Goal: Communication & Community: Answer question/provide support

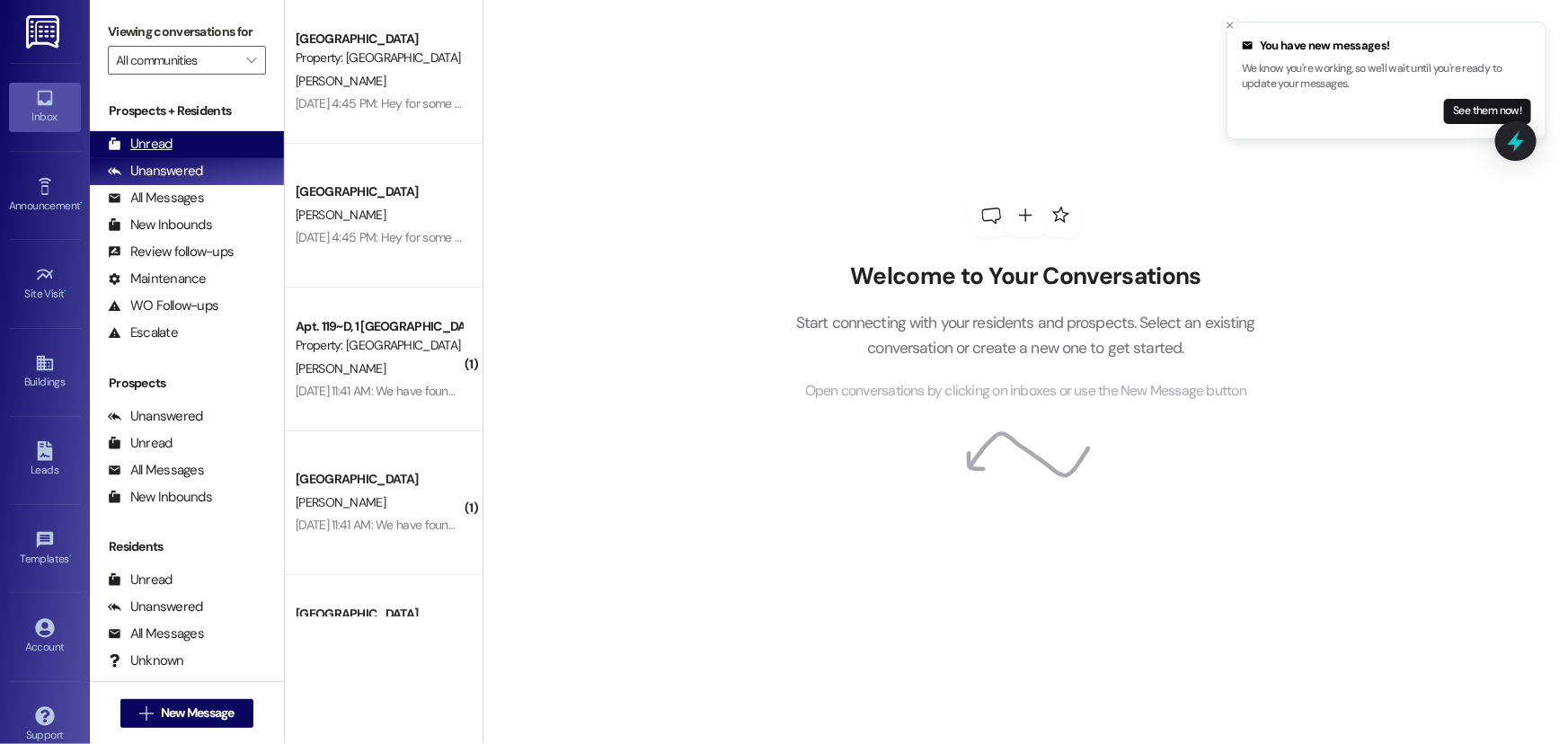
click at [140, 139] on div "Unread" at bounding box center [139, 143] width 64 height 19
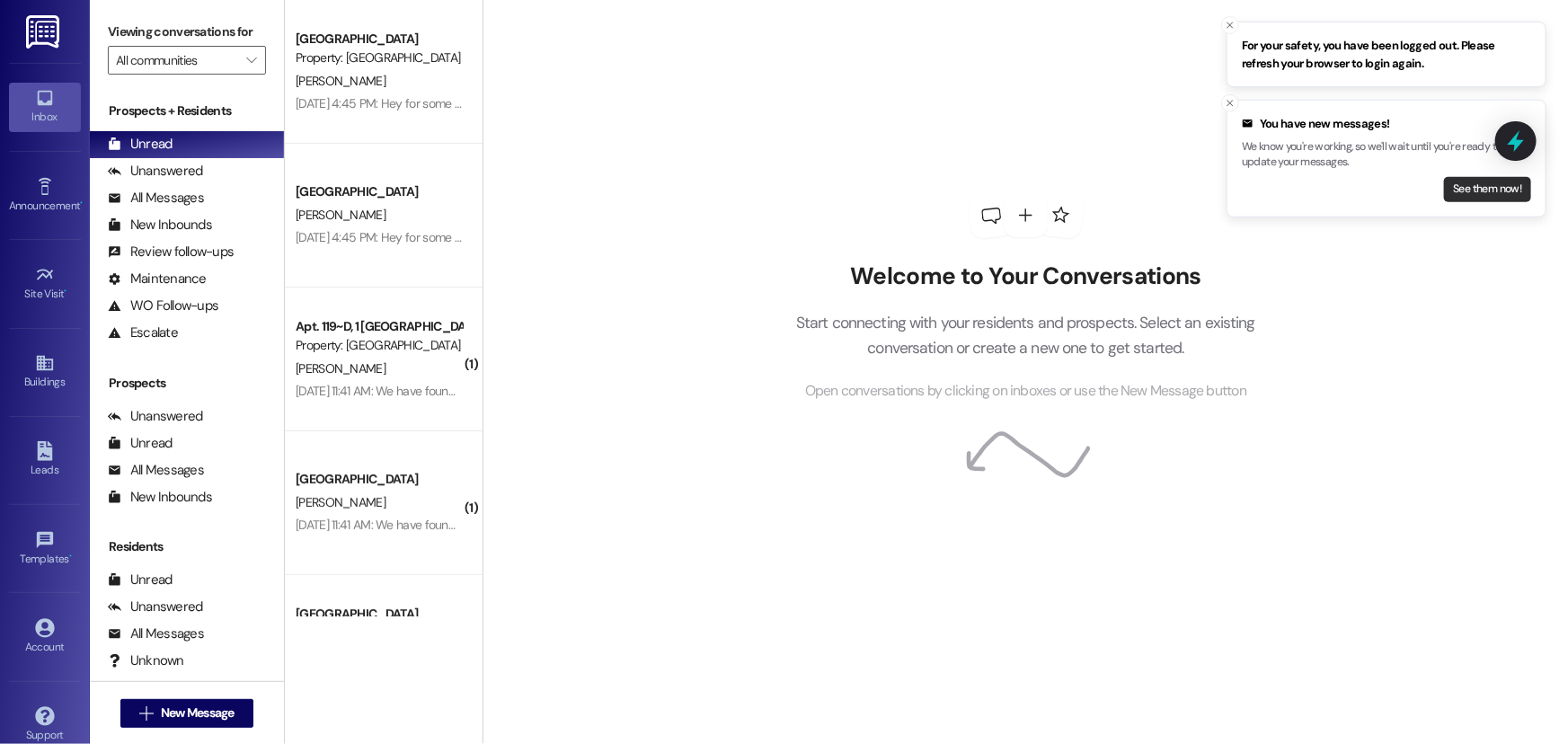
click at [1465, 183] on button "See them now!" at bounding box center [1488, 188] width 87 height 25
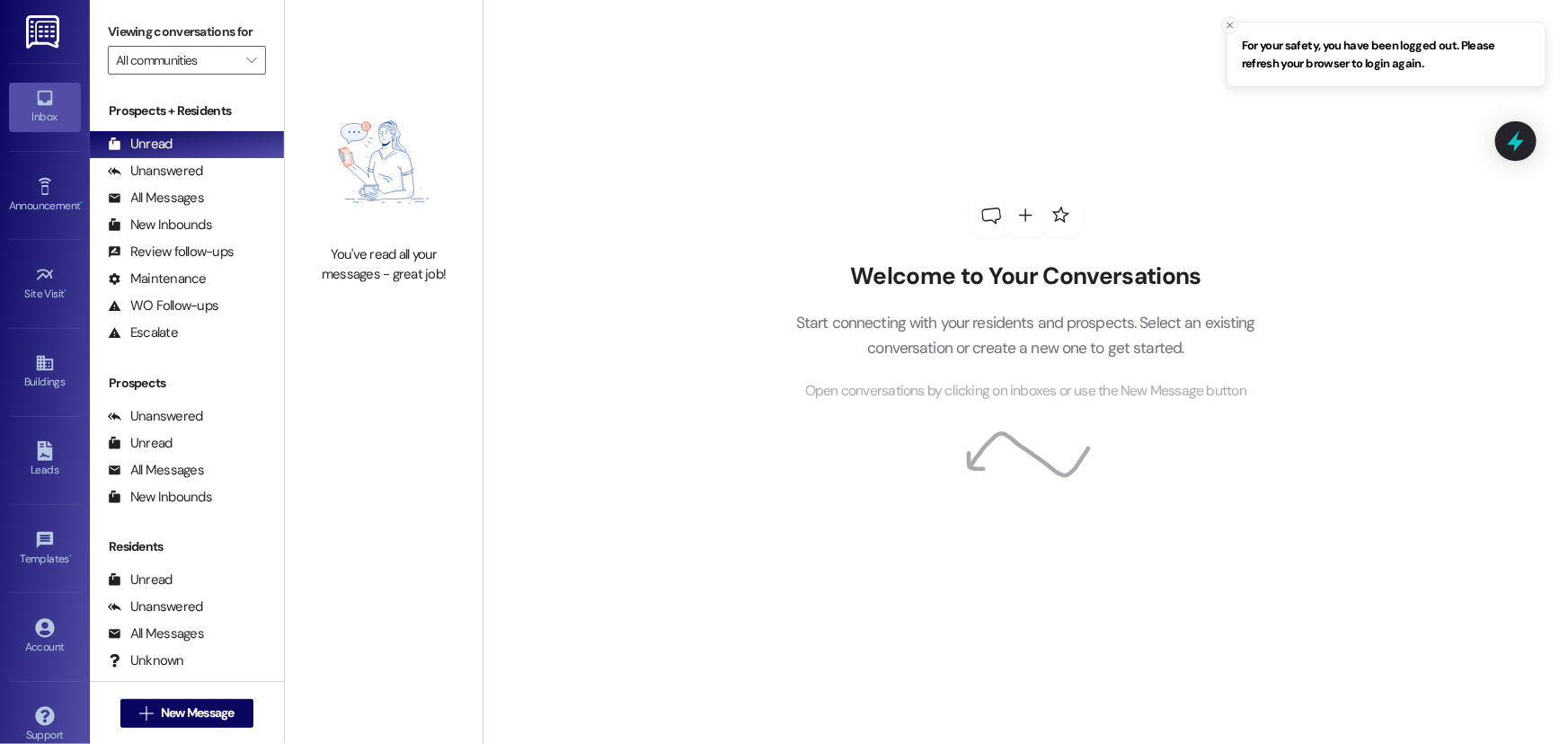
click at [1229, 26] on icon "Close toast" at bounding box center [1230, 25] width 11 height 11
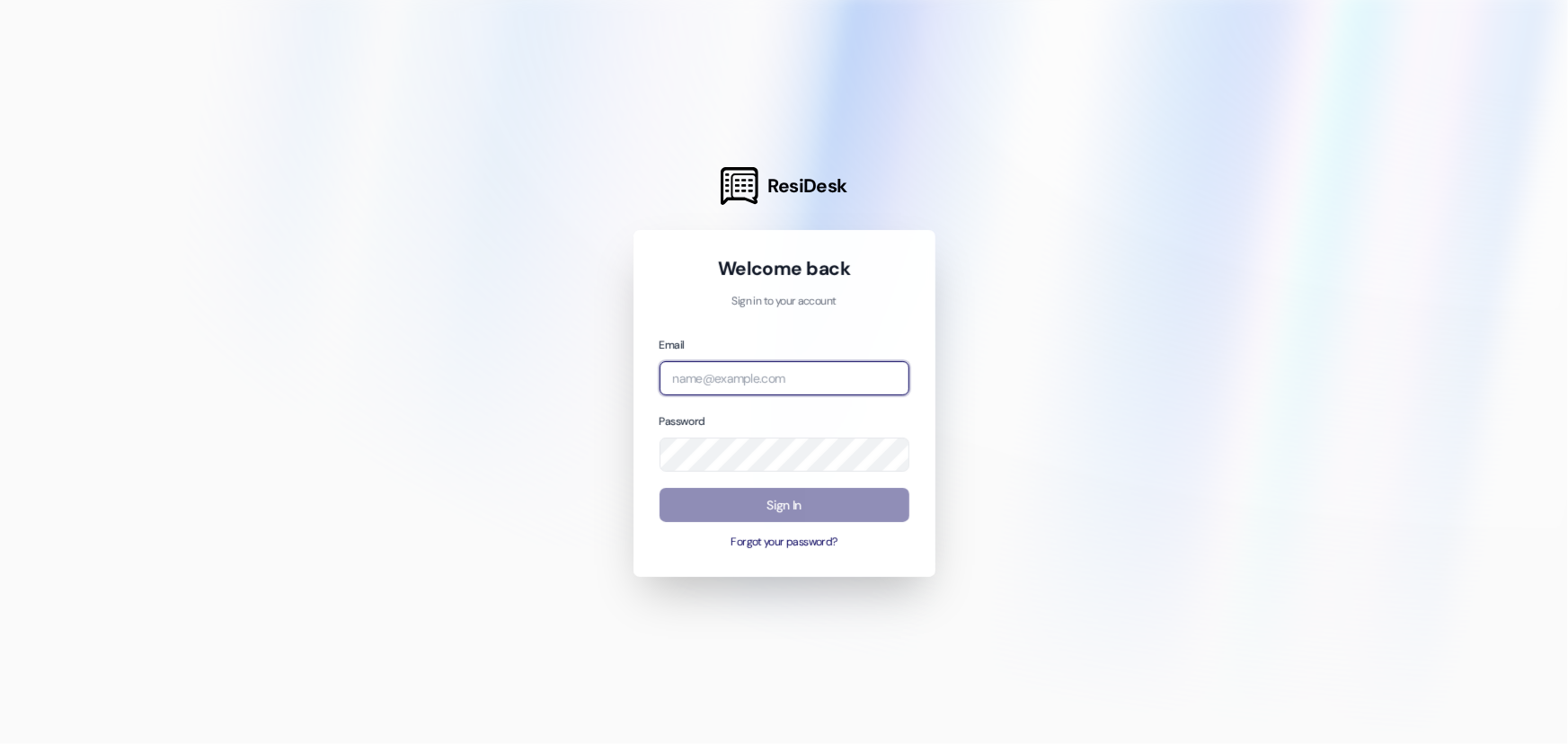
type input "[EMAIL_ADDRESS][DOMAIN_NAME]"
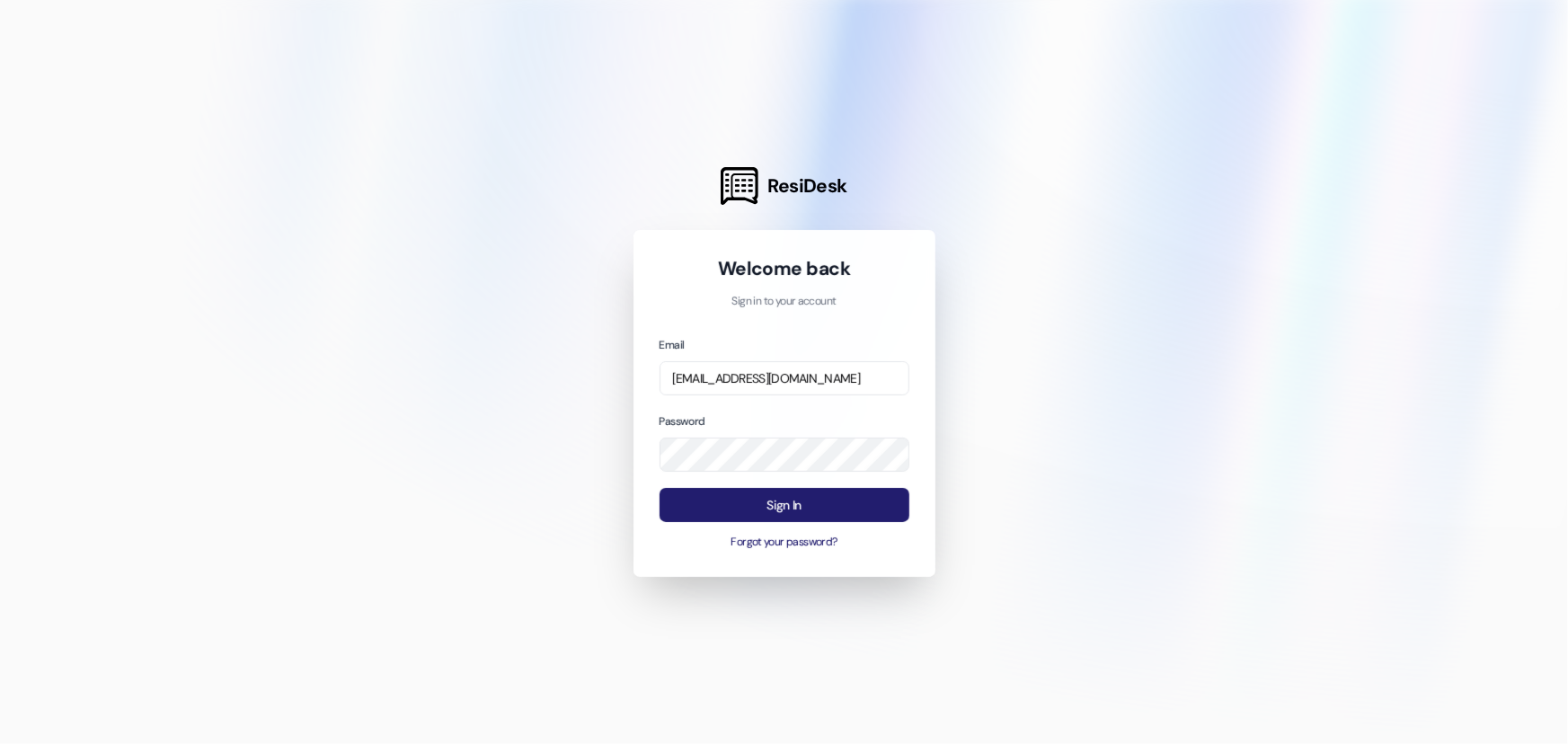
click at [756, 494] on button "Sign In" at bounding box center [784, 505] width 250 height 35
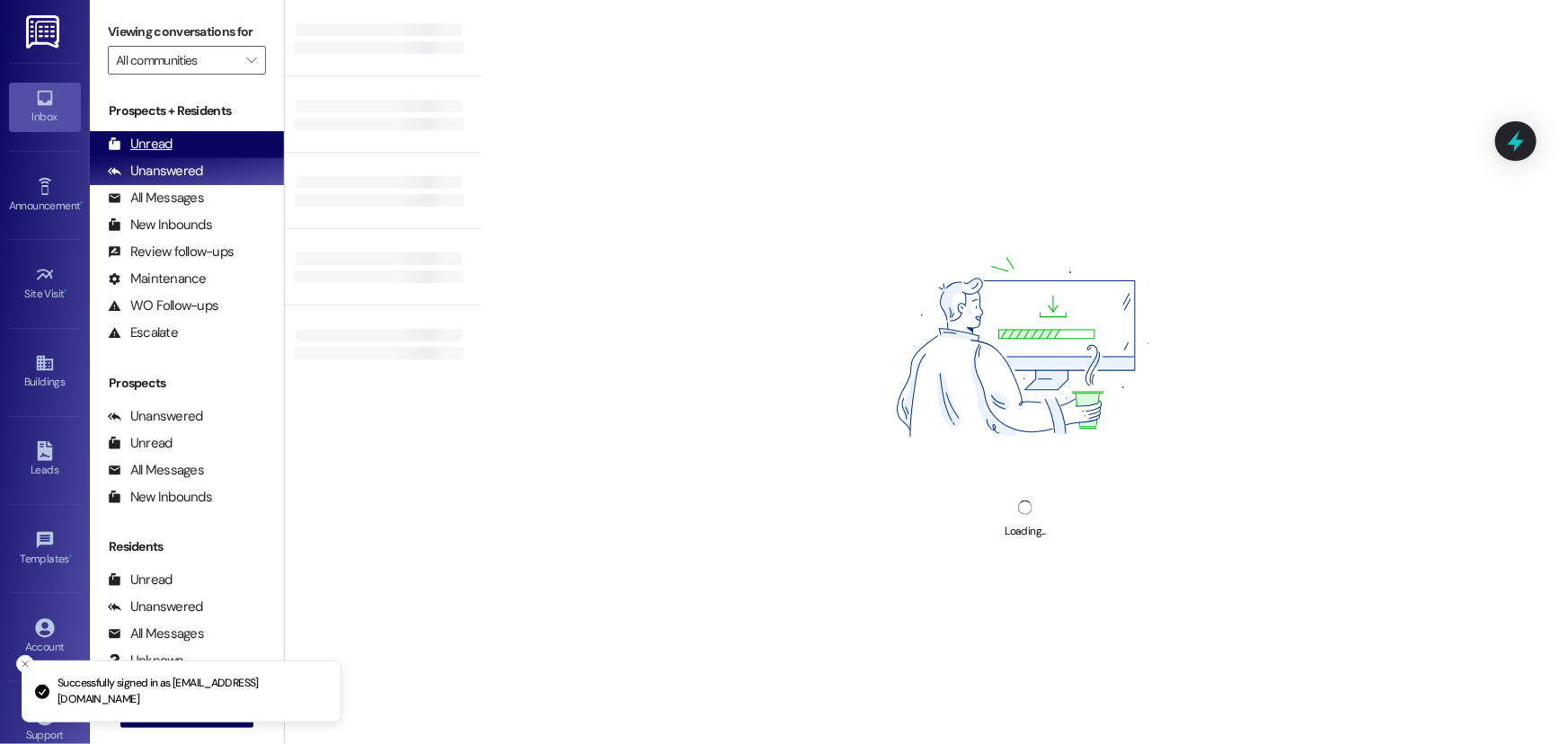
click at [143, 143] on div "Unread" at bounding box center [139, 143] width 64 height 19
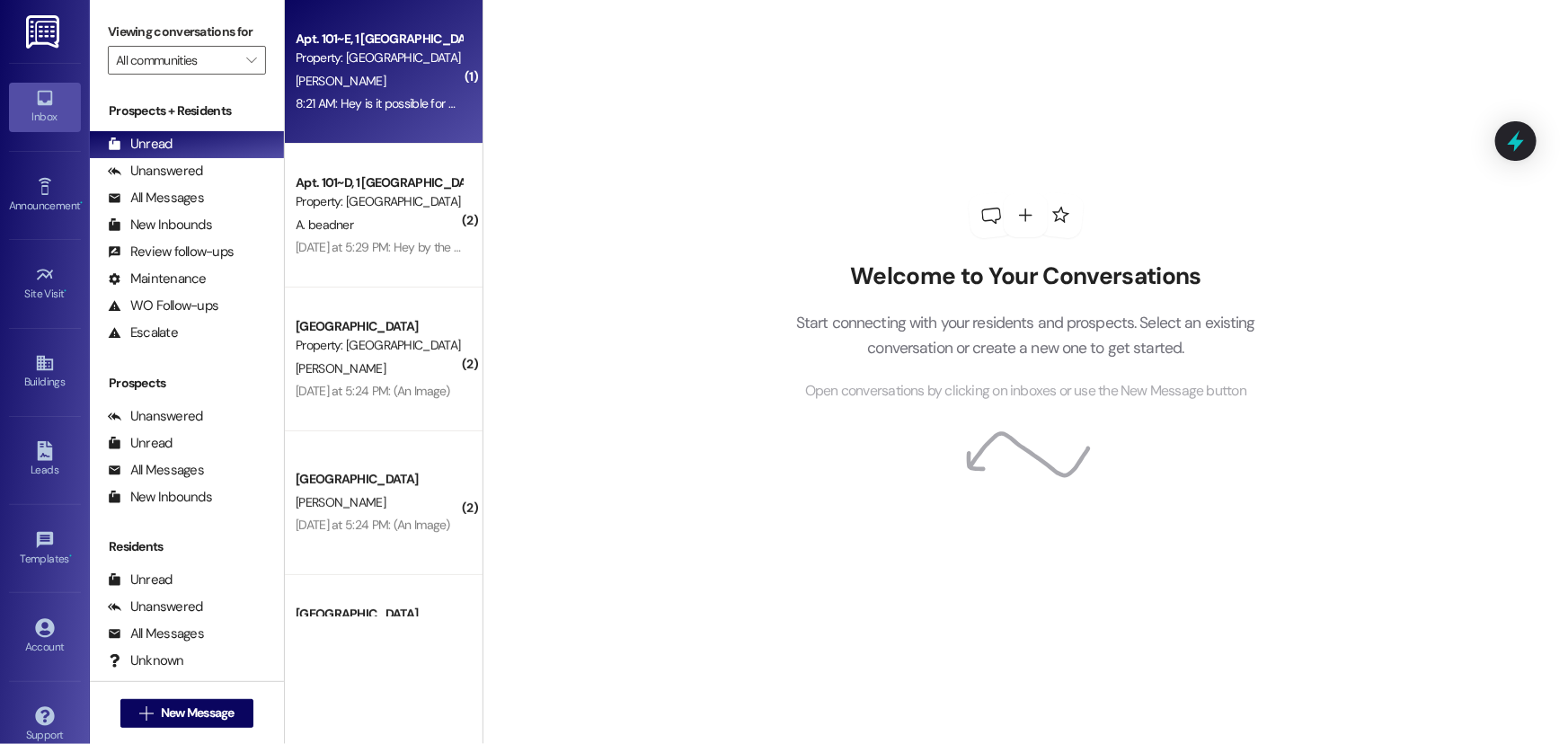
click at [393, 76] on div "G. Roderick" at bounding box center [379, 81] width 170 height 23
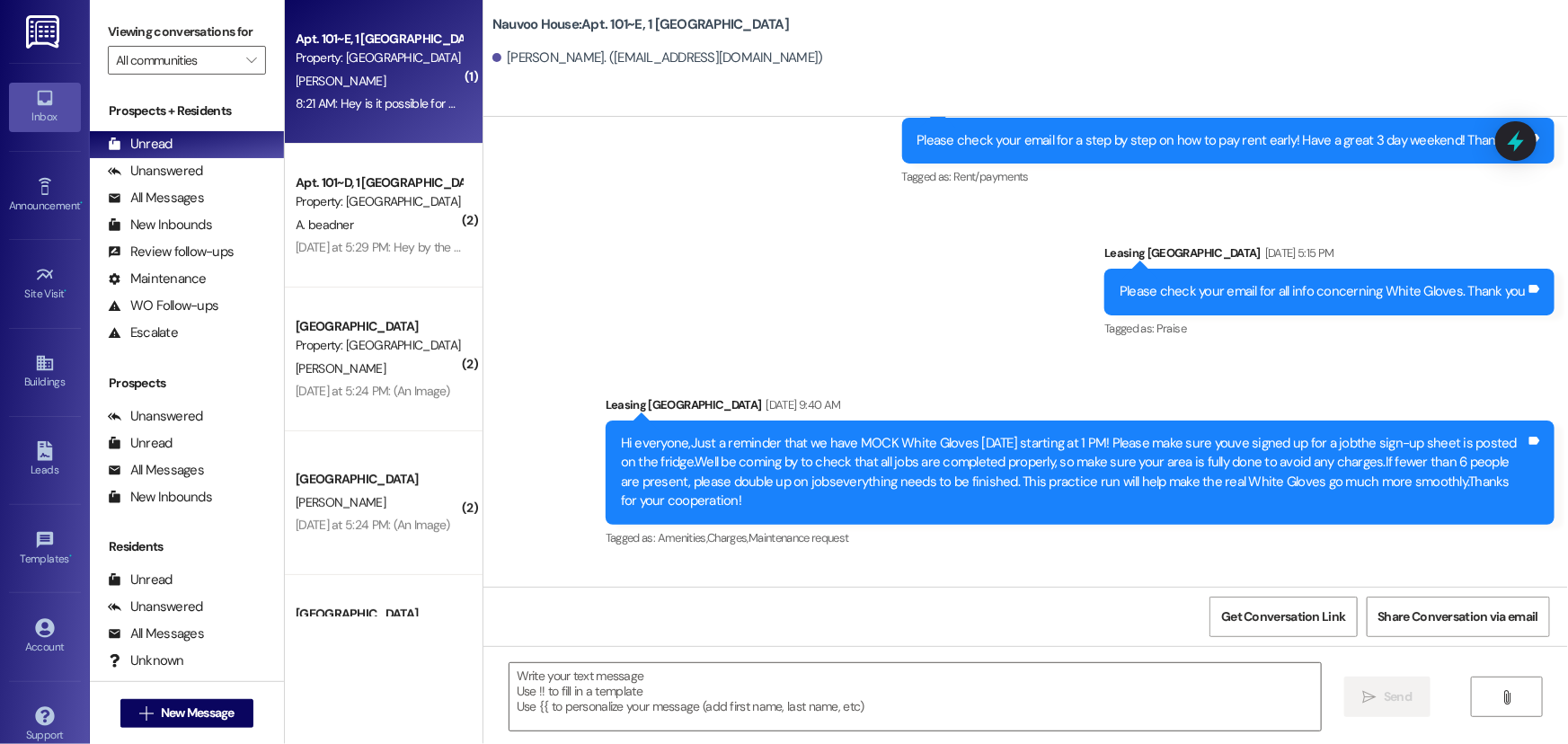
scroll to position [8683, 0]
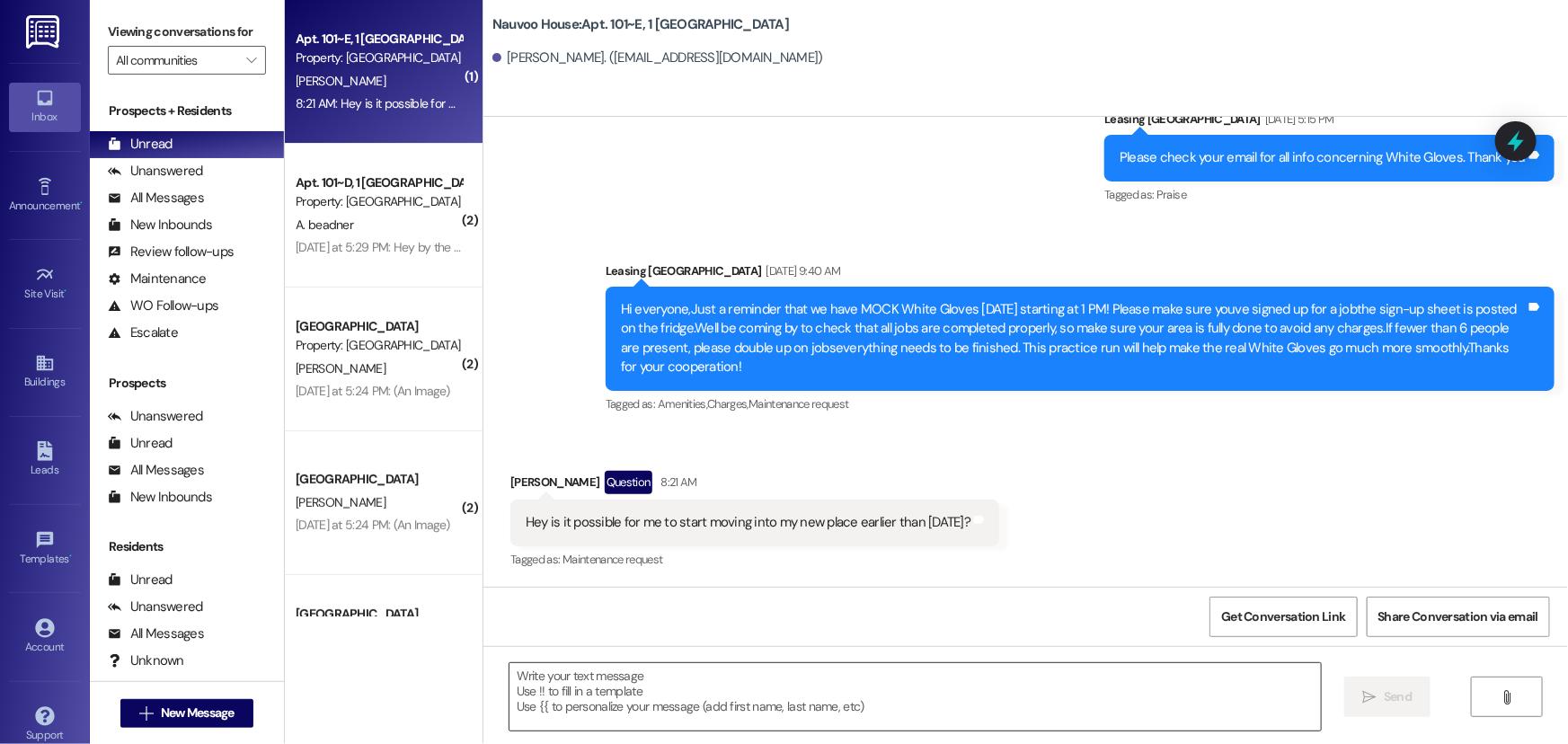
click at [625, 689] on textarea at bounding box center [915, 697] width 812 height 67
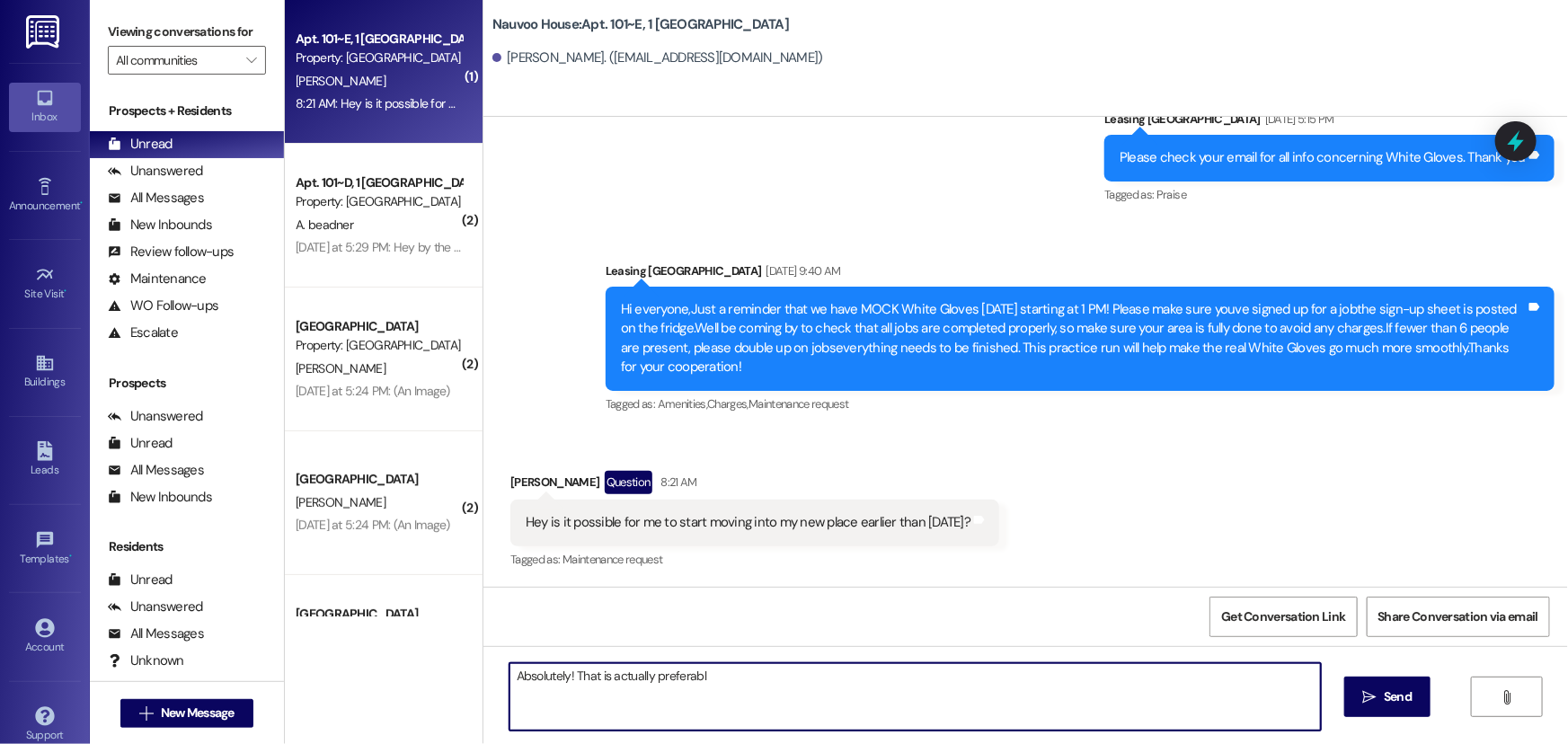
type textarea "Absolutely! That is actually preferable"
